Goal: Transaction & Acquisition: Purchase product/service

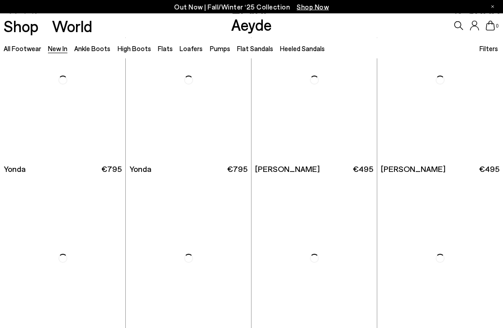
scroll to position [1148, 0]
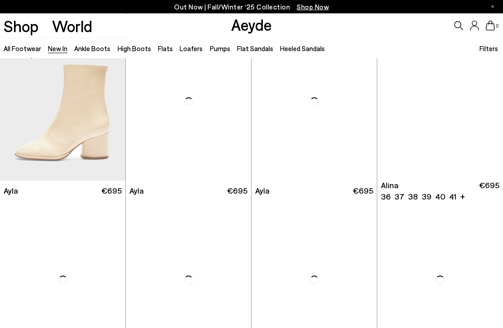
scroll to position [1992, 0]
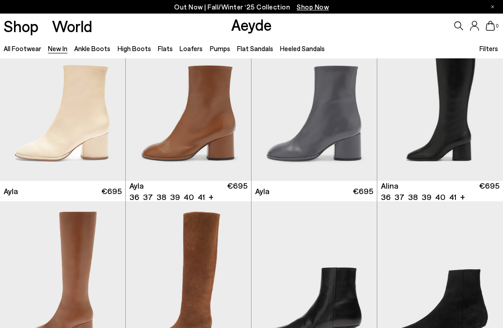
click at [216, 121] on img "1 / 6" at bounding box center [188, 103] width 125 height 158
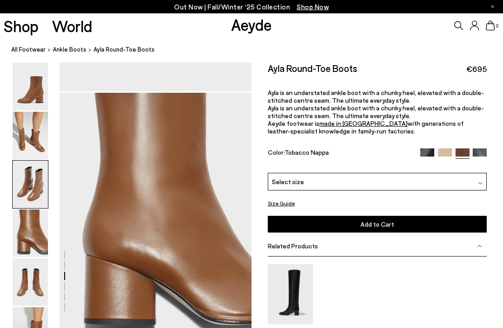
scroll to position [718, 0]
